Goal: Complete application form

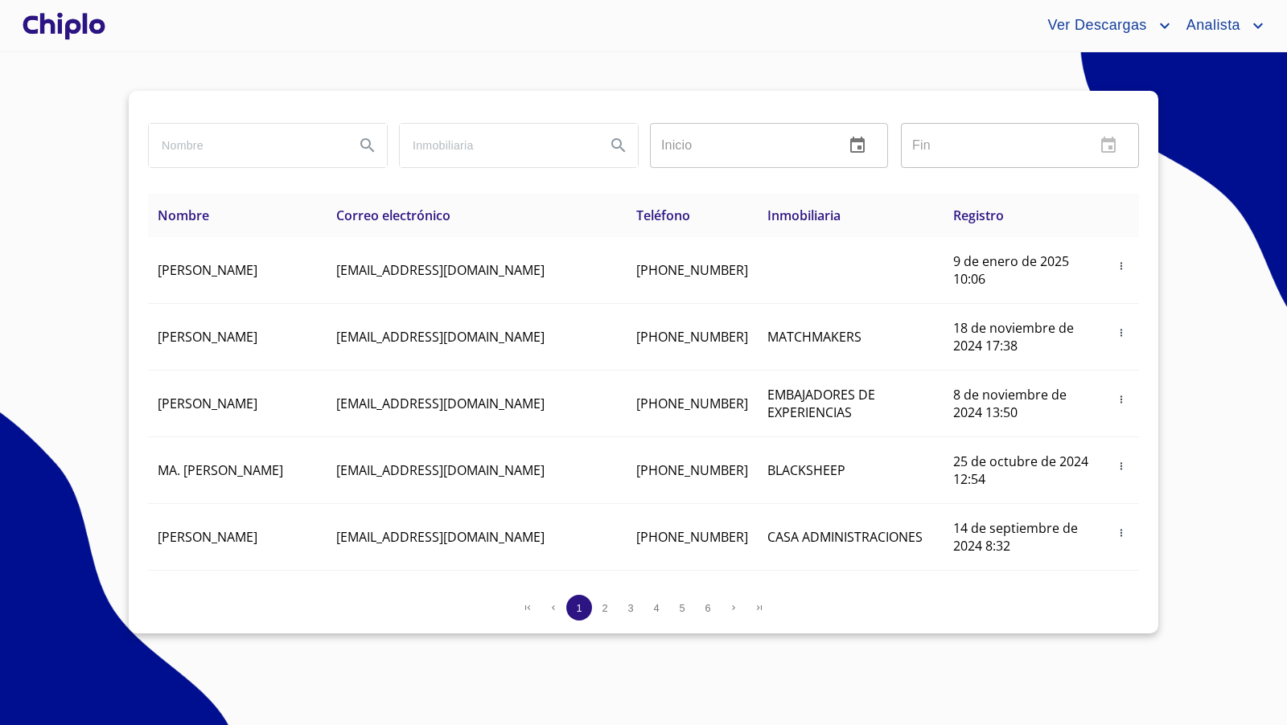
click at [84, 26] on div at bounding box center [63, 25] width 89 height 51
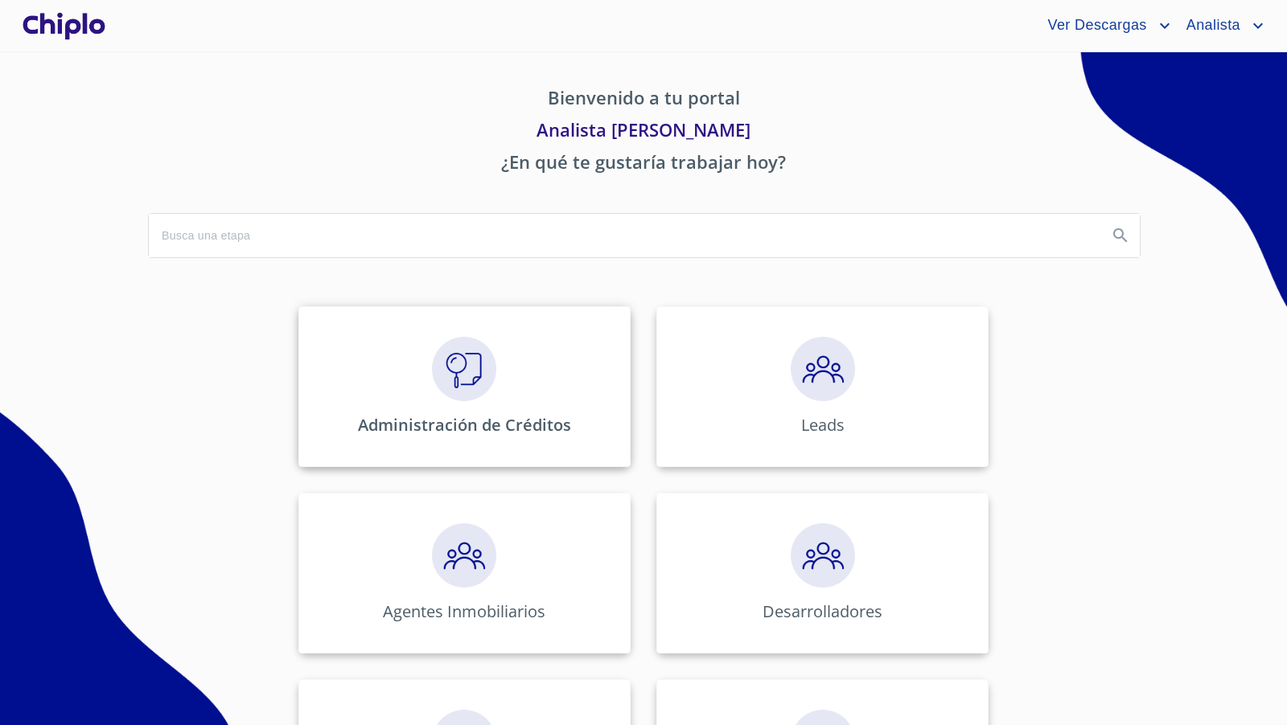
click at [475, 376] on img at bounding box center [464, 369] width 64 height 64
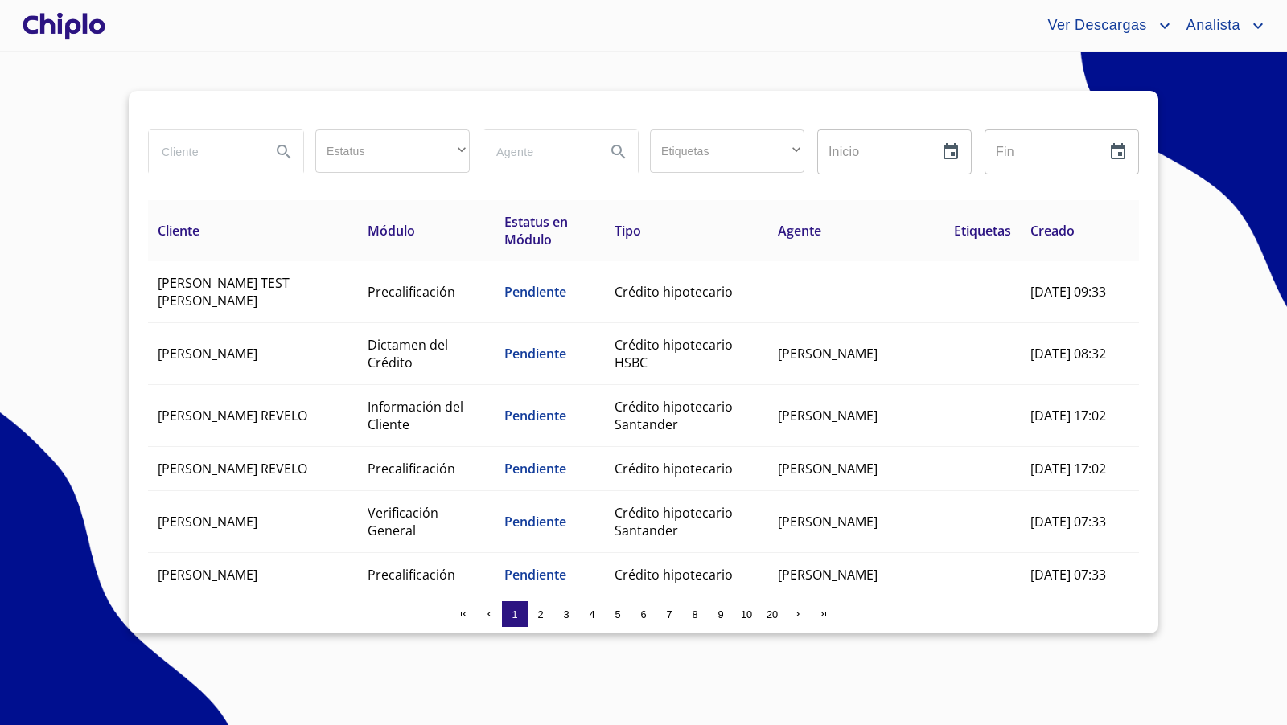
click at [188, 156] on input "search" at bounding box center [203, 151] width 109 height 43
type input "anguis"
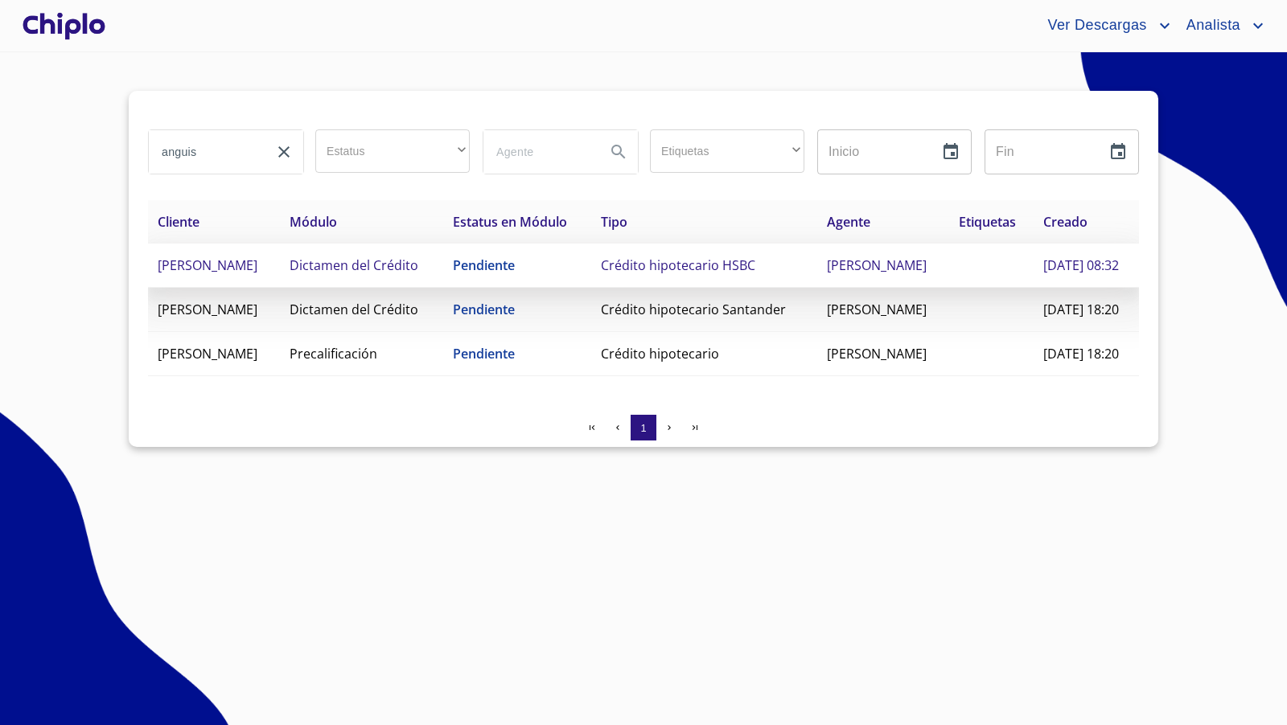
click at [280, 288] on td "[PERSON_NAME]" at bounding box center [214, 266] width 132 height 44
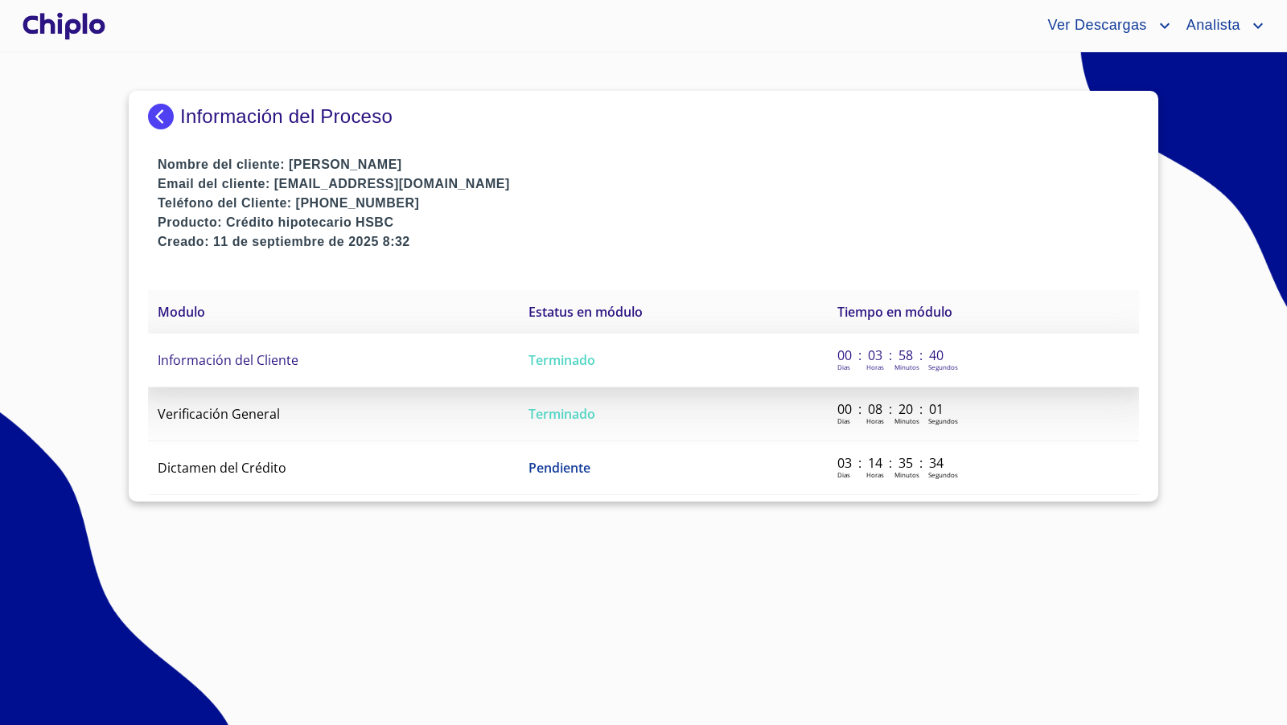
click at [275, 358] on span "Información del Cliente" at bounding box center [228, 360] width 141 height 18
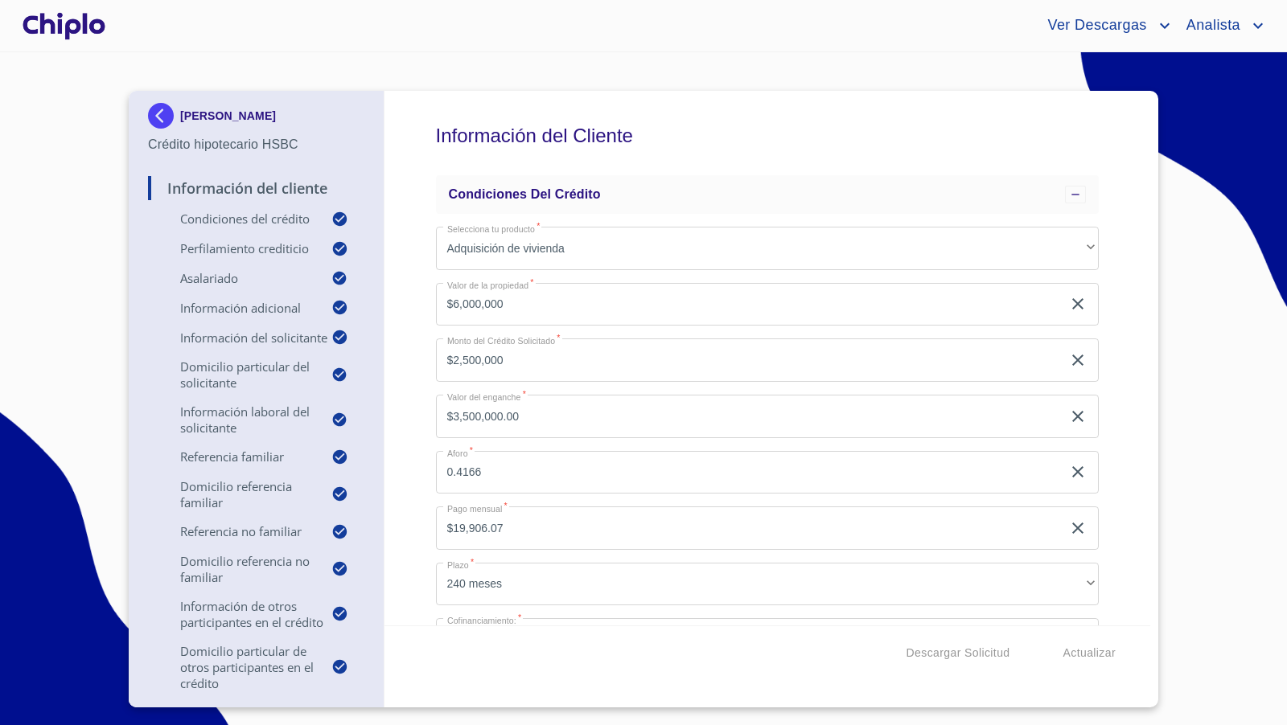
click at [1131, 446] on div "Información del Cliente Condiciones del Crédito Selecciona tu producto   * Adqu…" at bounding box center [767, 358] width 766 height 535
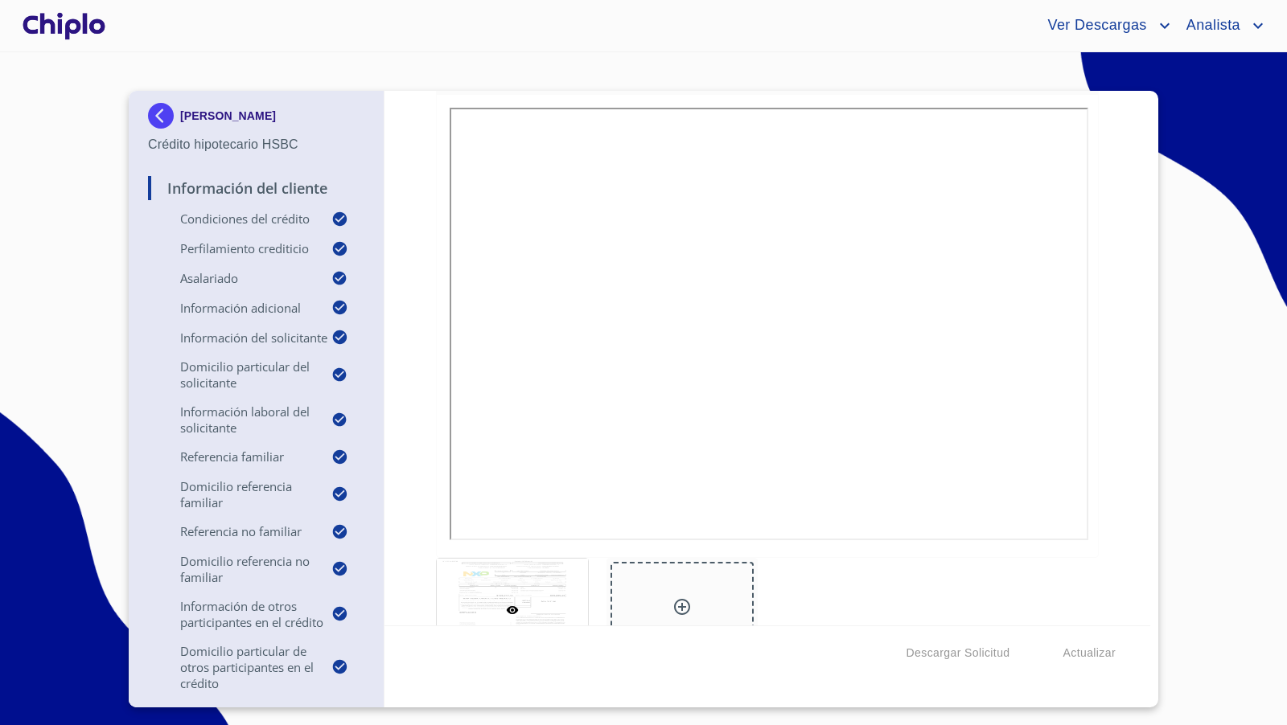
scroll to position [16070, 0]
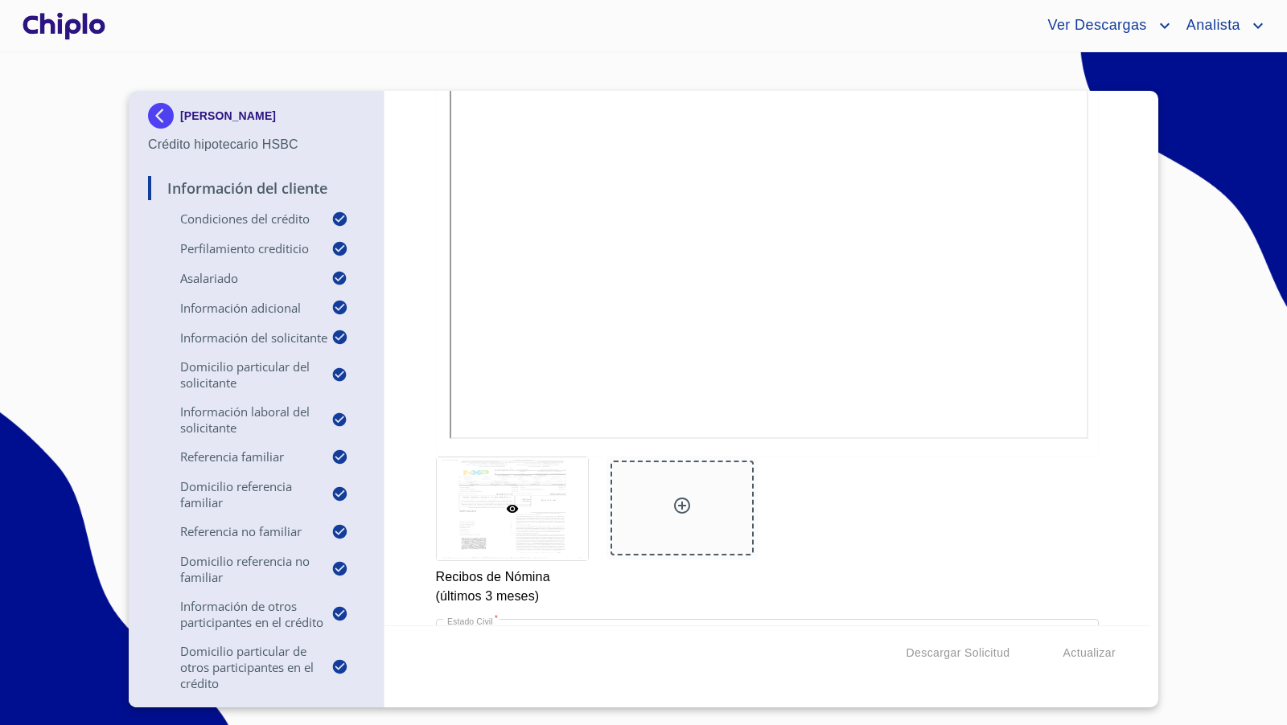
click at [683, 498] on icon at bounding box center [682, 506] width 16 height 16
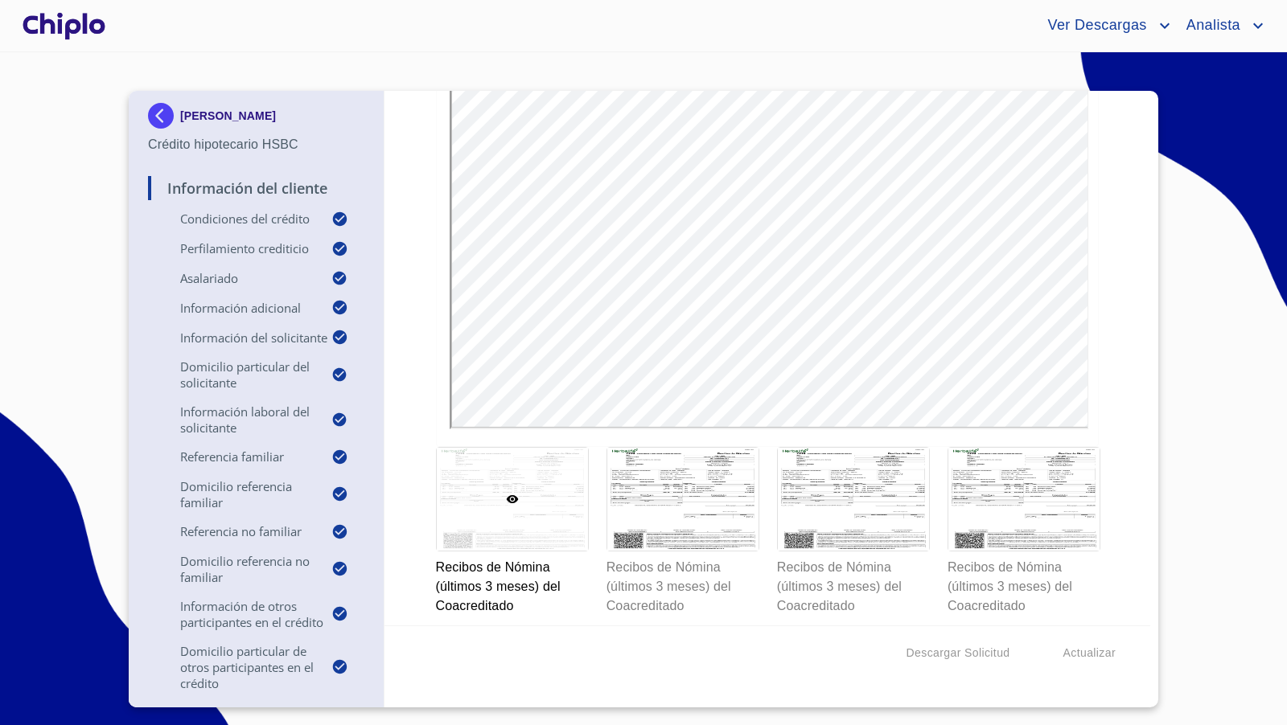
scroll to position [21400, 0]
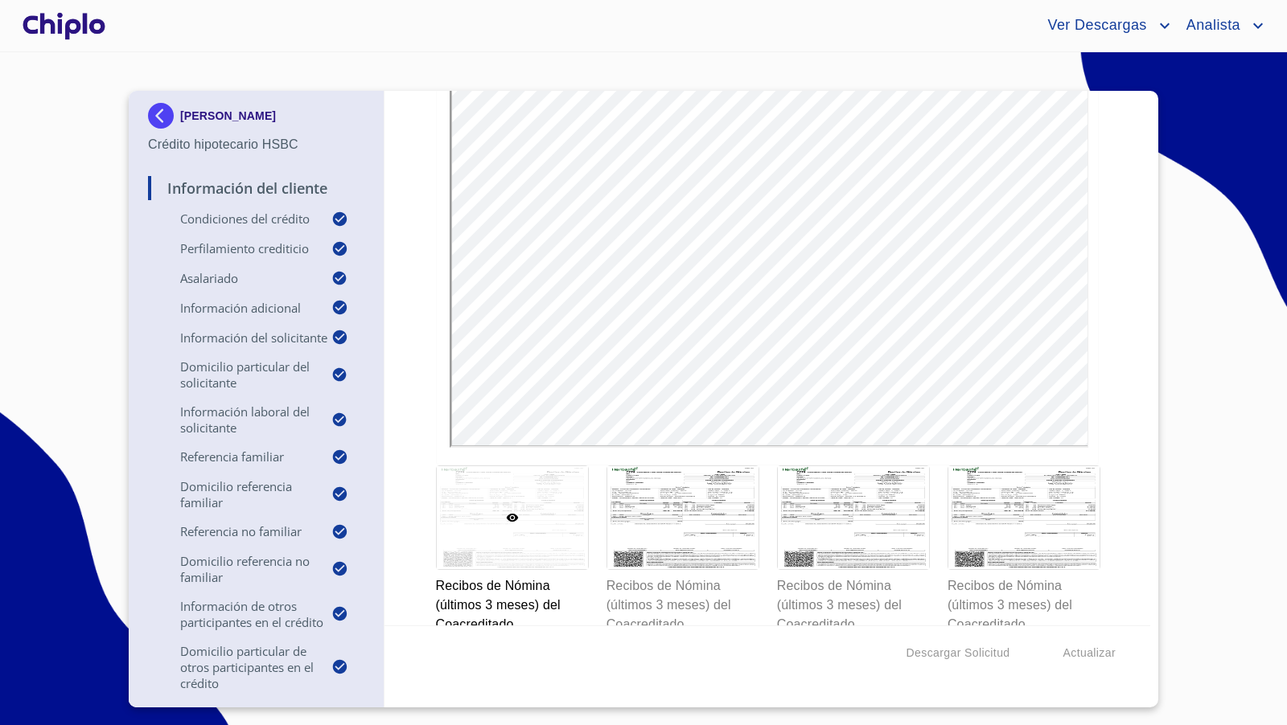
click at [68, 31] on div at bounding box center [63, 25] width 89 height 51
